Goal: Task Accomplishment & Management: Complete application form

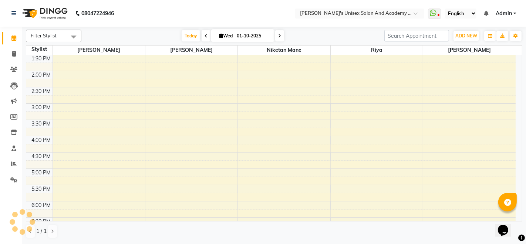
scroll to position [148, 0]
click at [61, 136] on div "9:00 AM 9:30 AM 10:00 AM 10:30 AM 11:00 AM 11:30 AM 12:00 PM 12:30 PM 1:00 PM 1…" at bounding box center [271, 135] width 490 height 456
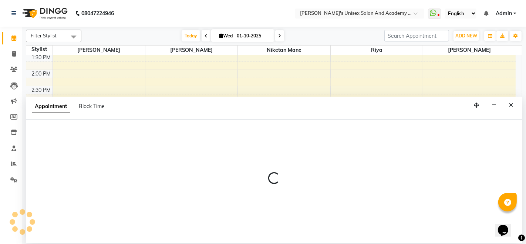
select select "9923"
select select "tentative"
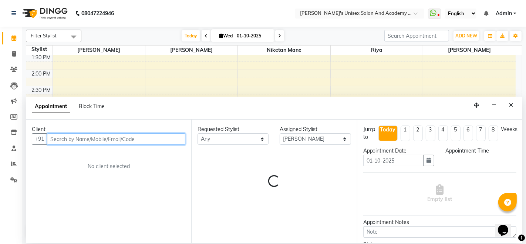
select select "960"
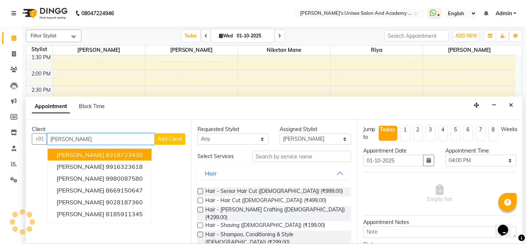
click at [110, 151] on ngb-highlight "8318723430" at bounding box center [124, 154] width 37 height 7
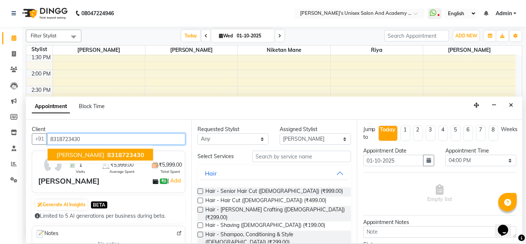
type input "8318723430"
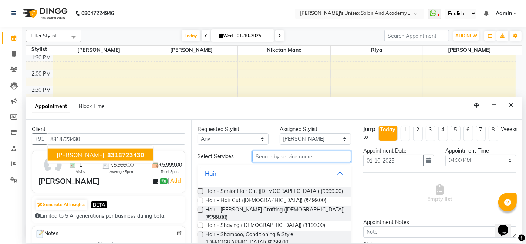
click at [267, 158] on input "text" at bounding box center [301, 156] width 98 height 11
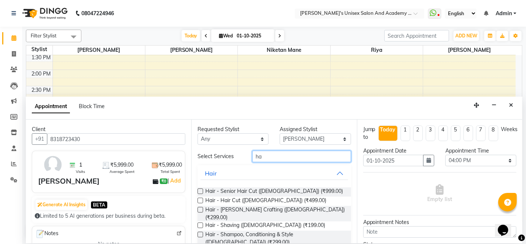
type input "h"
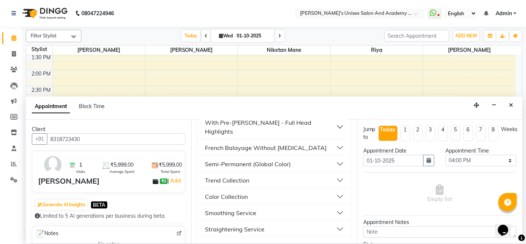
scroll to position [712, 0]
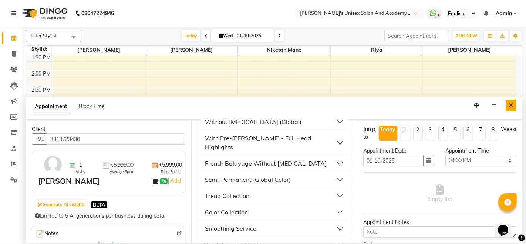
click at [514, 104] on button "Close" at bounding box center [511, 105] width 11 height 11
